Goal: Task Accomplishment & Management: Manage account settings

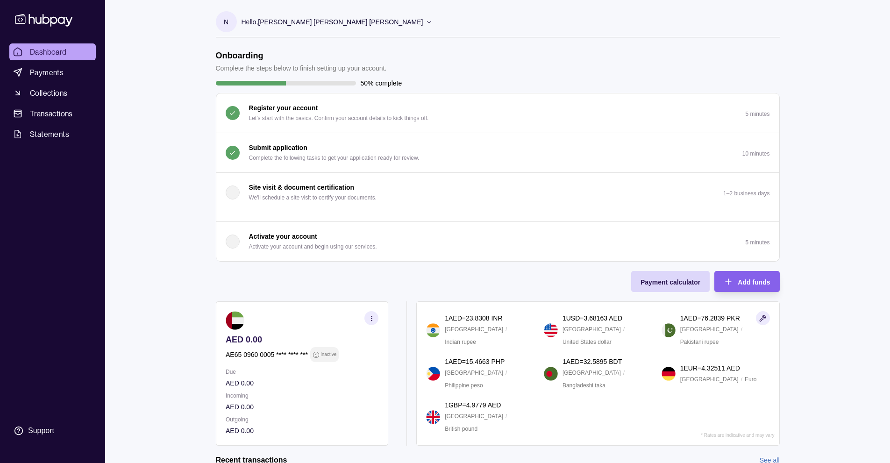
click at [351, 21] on p "Hello, [PERSON_NAME] [PERSON_NAME] [PERSON_NAME]" at bounding box center [333, 22] width 182 height 10
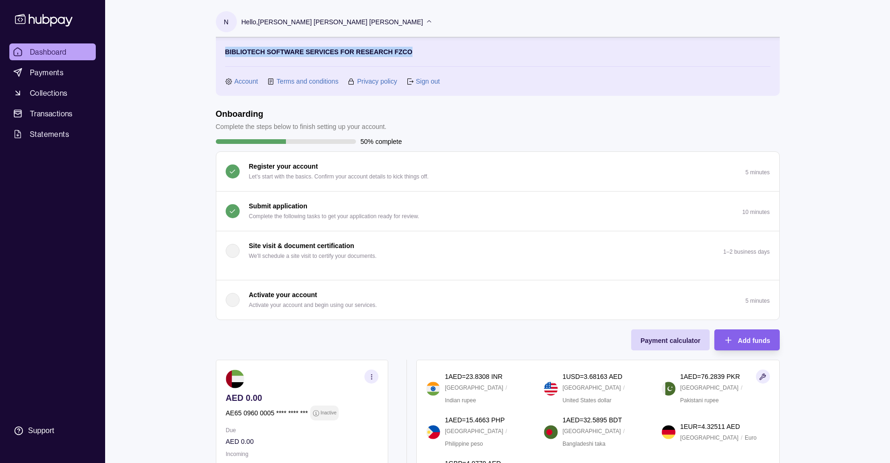
drag, startPoint x: 226, startPoint y: 51, endPoint x: 441, endPoint y: 53, distance: 215.4
click at [441, 53] on section "BIBLIOTECH SOFTWARE SERVICES FOR RESEARCH FZCO Account Terms and conditions Pri…" at bounding box center [497, 67] width 545 height 40
click at [442, 54] on section "BIBLIOTECH SOFTWARE SERVICES FOR RESEARCH FZCO Account Terms and conditions Pri…" at bounding box center [497, 67] width 545 height 40
click at [245, 82] on link "Account" at bounding box center [247, 81] width 24 height 10
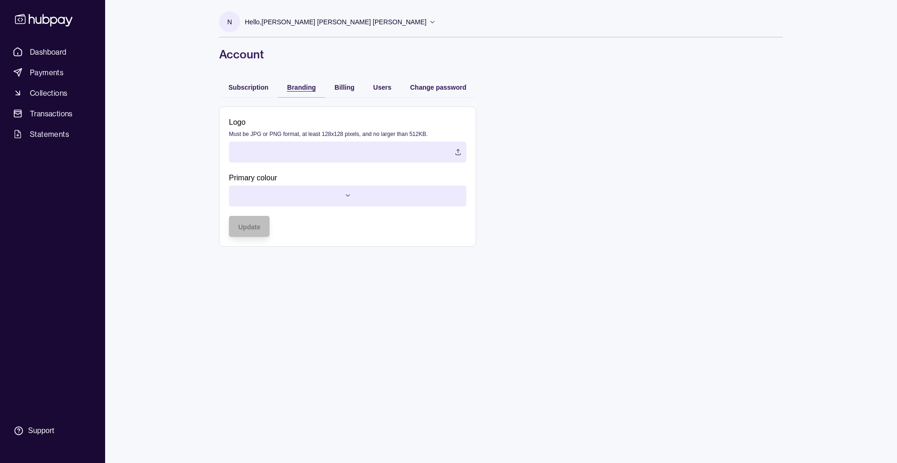
click at [301, 86] on span "Branding" at bounding box center [301, 87] width 29 height 7
click at [345, 92] on div "Billing" at bounding box center [345, 86] width 20 height 11
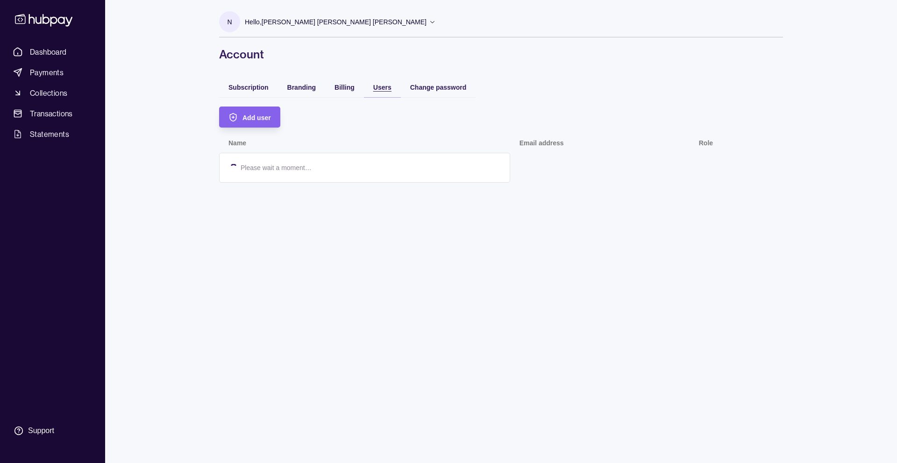
click at [376, 88] on span "Users" at bounding box center [382, 87] width 18 height 7
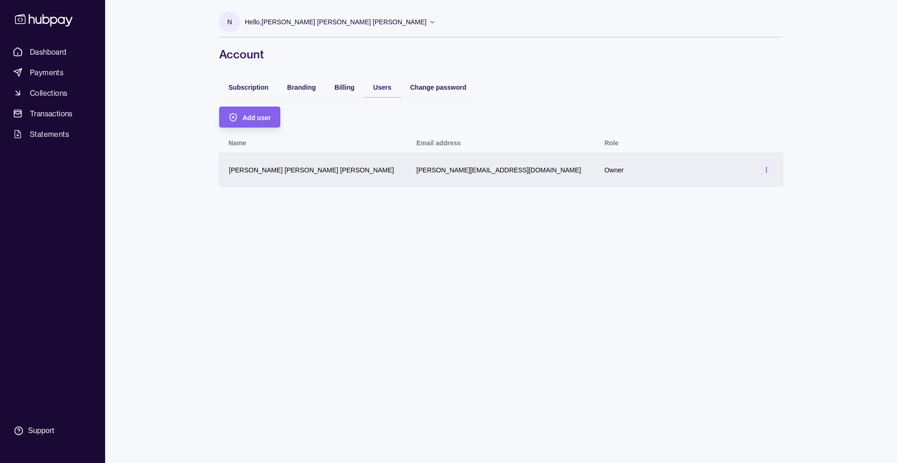
click at [768, 169] on icon at bounding box center [766, 169] width 7 height 7
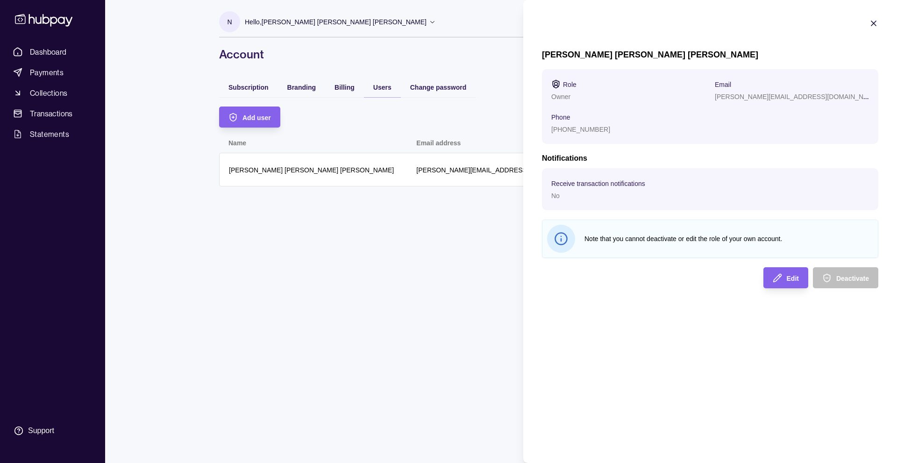
click at [486, 228] on html "Dashboard Payments Collections Transactions Statements Support N Hello, [PERSON…" at bounding box center [448, 231] width 897 height 463
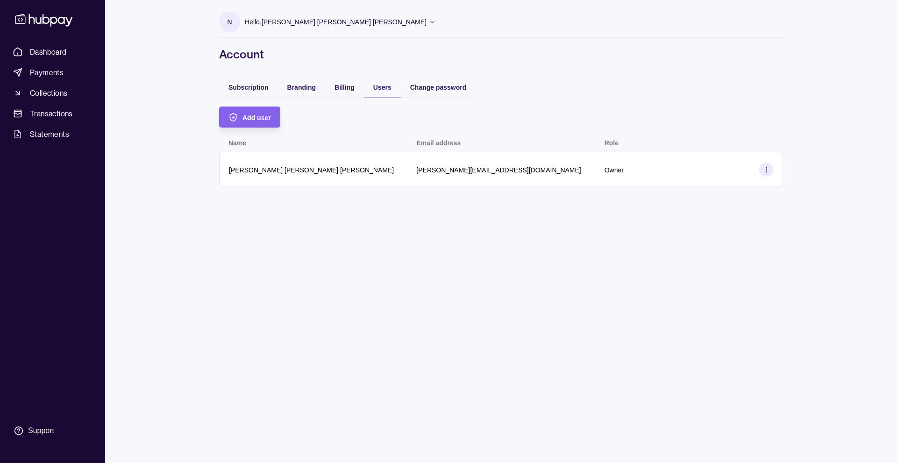
click at [451, 93] on div "Change password" at bounding box center [438, 87] width 75 height 21
click at [441, 91] on div "Change password" at bounding box center [438, 86] width 57 height 11
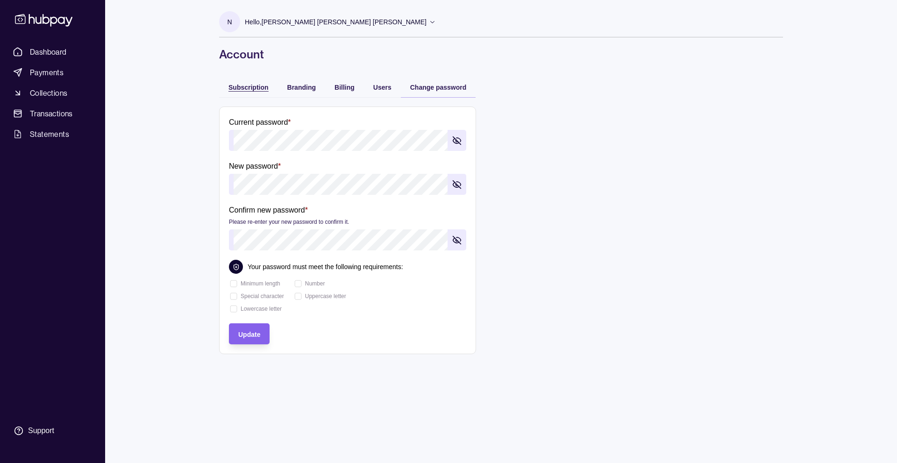
click at [242, 84] on span "Subscription" at bounding box center [248, 87] width 40 height 7
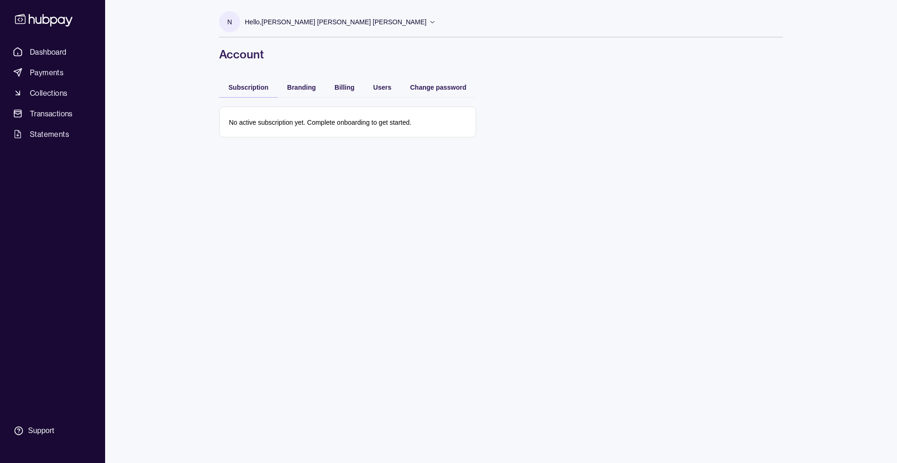
click at [273, 23] on p "Hello, [PERSON_NAME] [PERSON_NAME] [PERSON_NAME]" at bounding box center [336, 22] width 182 height 10
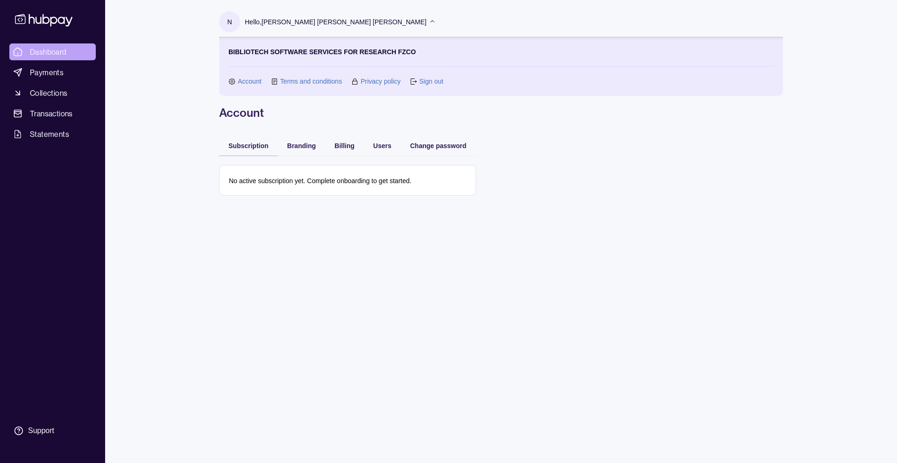
click at [44, 54] on span "Dashboard" at bounding box center [48, 51] width 37 height 11
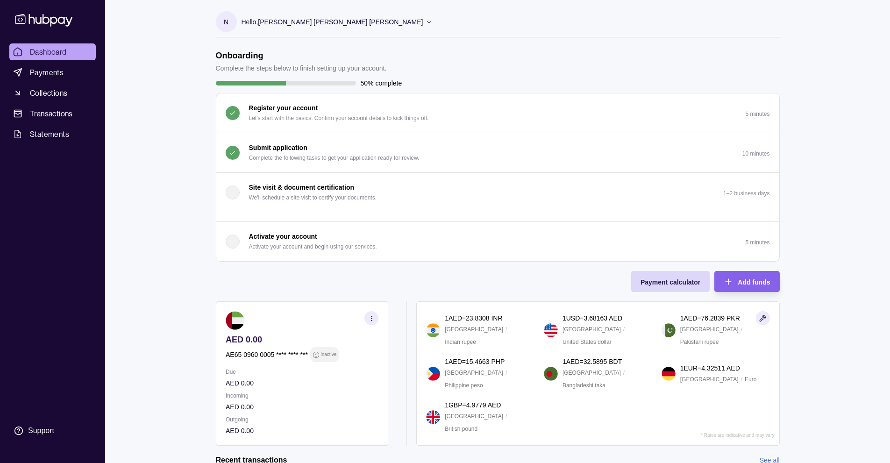
click at [39, 70] on span "Payments" at bounding box center [47, 72] width 34 height 11
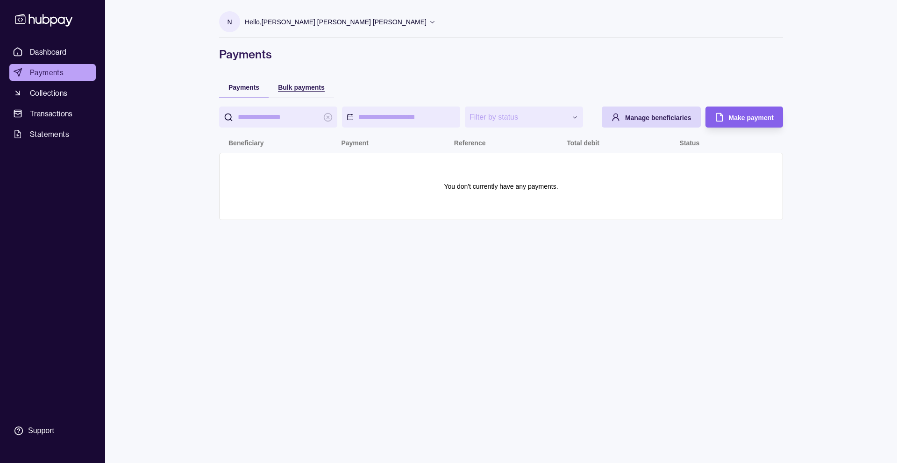
click at [295, 83] on div "Bulk payments" at bounding box center [301, 86] width 47 height 11
click at [238, 86] on span "Payments" at bounding box center [243, 87] width 31 height 7
click at [649, 121] on span "Manage beneficiaries" at bounding box center [658, 117] width 66 height 7
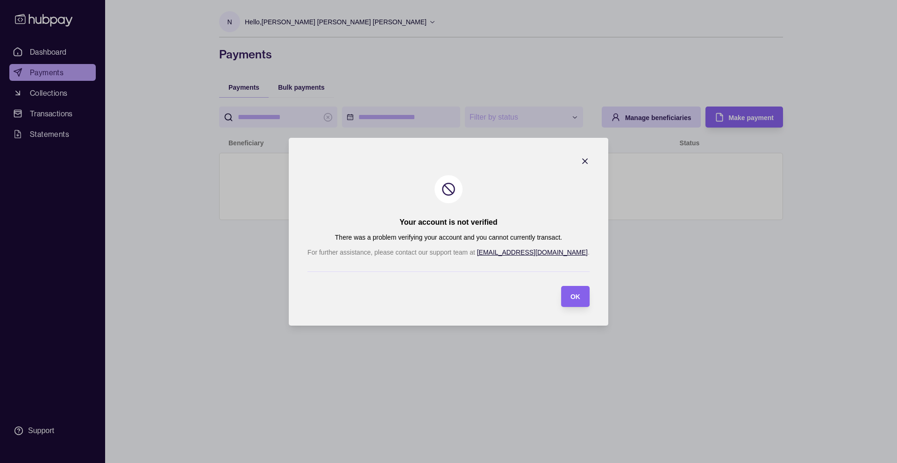
click at [580, 162] on icon "button" at bounding box center [584, 161] width 9 height 9
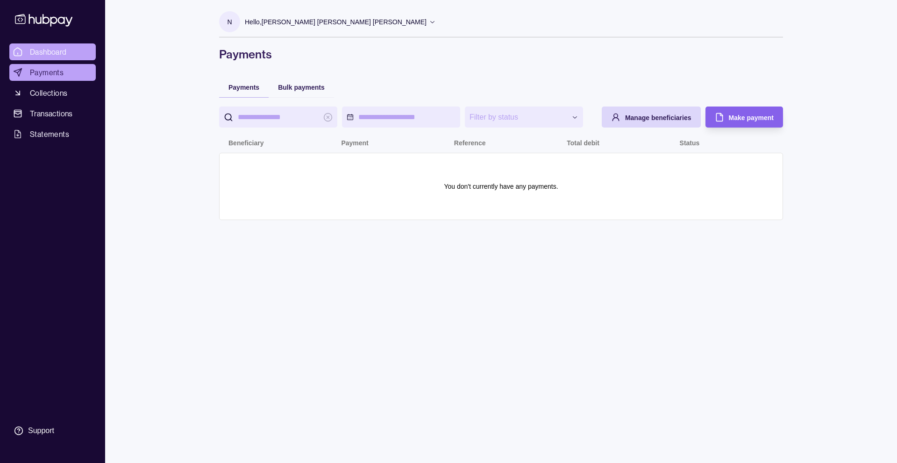
click at [43, 54] on span "Dashboard" at bounding box center [48, 51] width 37 height 11
click at [41, 18] on icon at bounding box center [43, 20] width 57 height 13
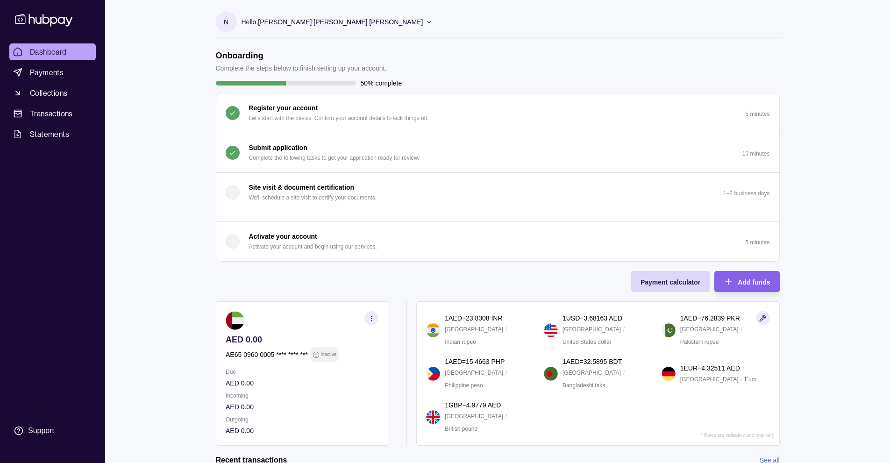
click at [273, 22] on p "Hello, [PERSON_NAME] [PERSON_NAME] [PERSON_NAME]" at bounding box center [333, 22] width 182 height 10
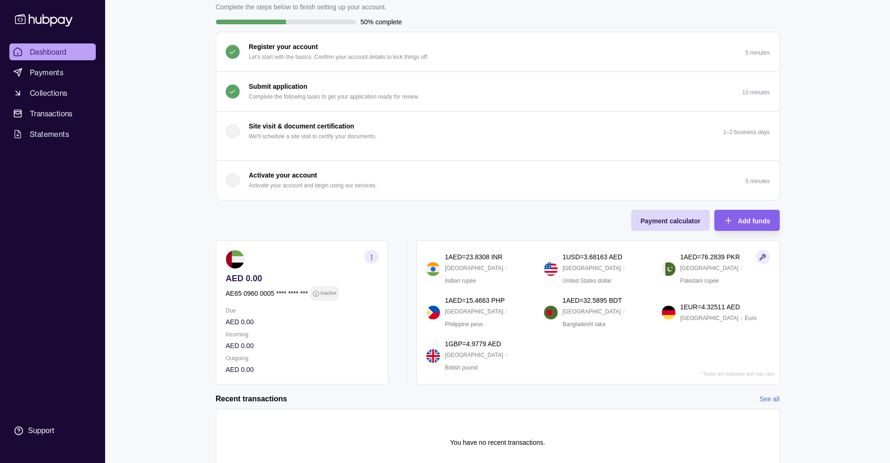
scroll to position [163, 0]
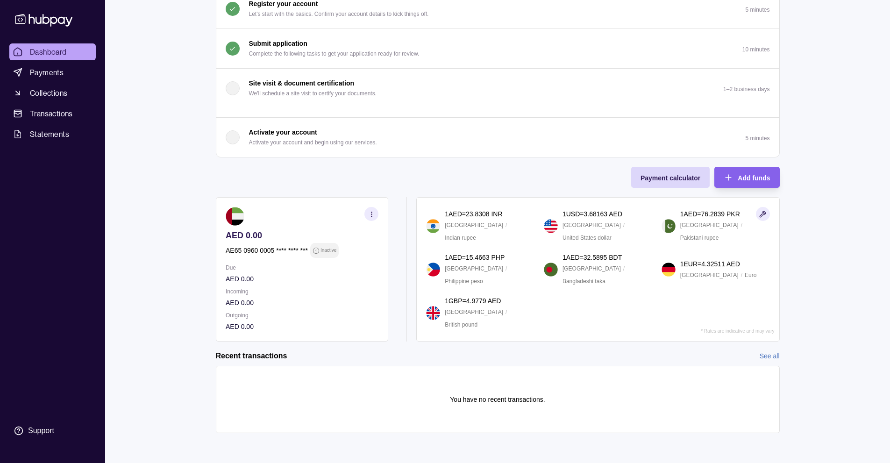
click at [374, 216] on icon "button" at bounding box center [371, 214] width 7 height 7
click at [262, 235] on link "View account details" at bounding box center [271, 237] width 59 height 10
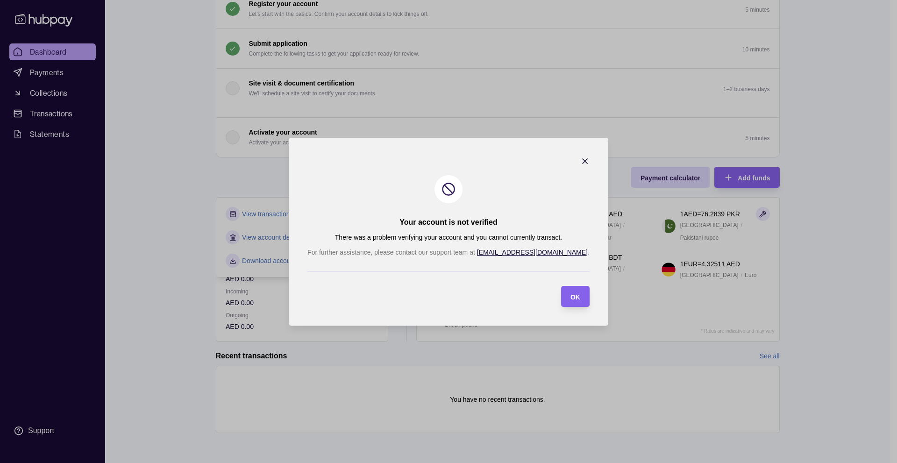
click at [580, 157] on icon "button" at bounding box center [584, 161] width 9 height 9
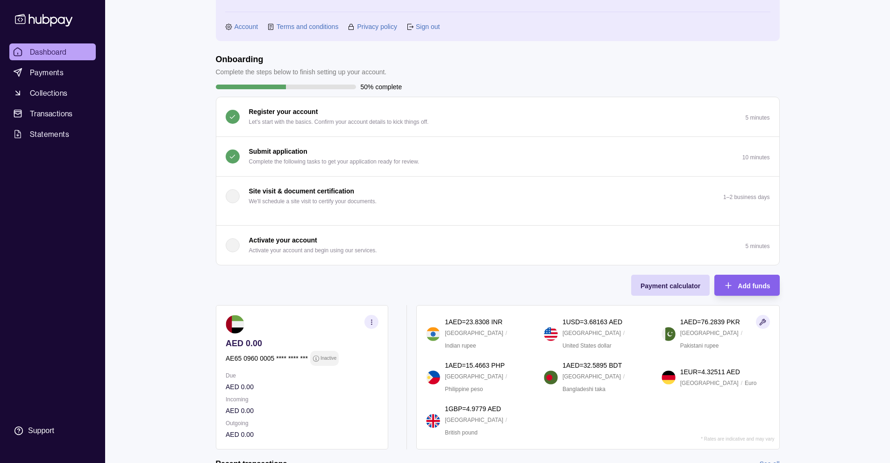
scroll to position [0, 0]
